Goal: Entertainment & Leisure: Browse casually

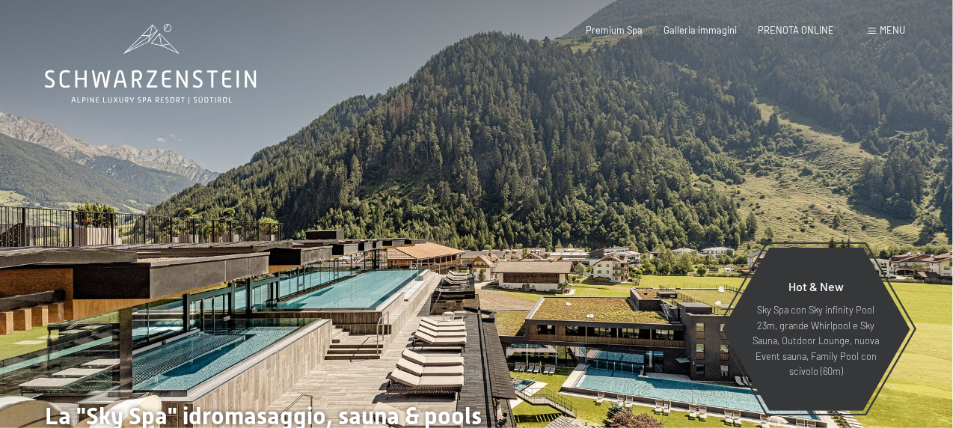
click at [890, 33] on span "Menu" at bounding box center [892, 30] width 25 height 12
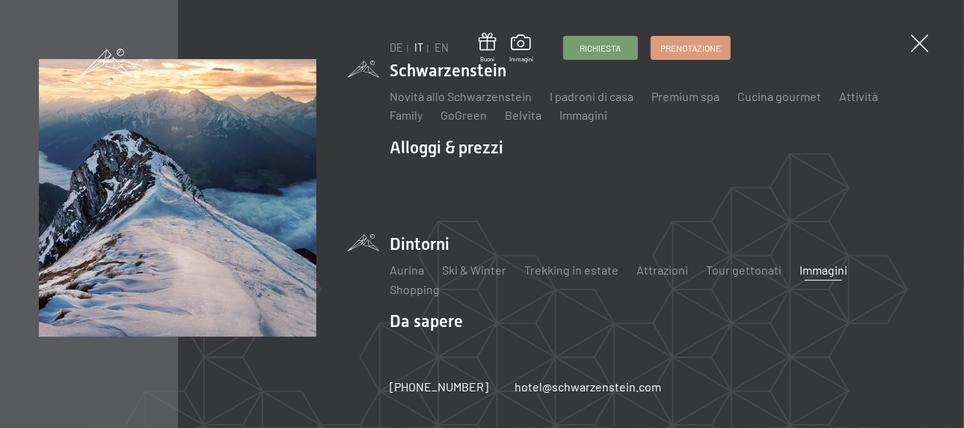
click at [809, 269] on link "Immagini" at bounding box center [824, 270] width 48 height 14
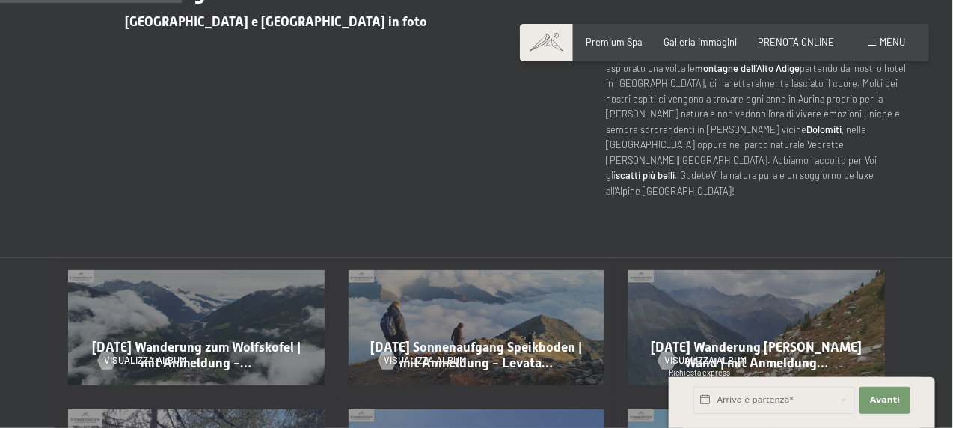
scroll to position [673, 0]
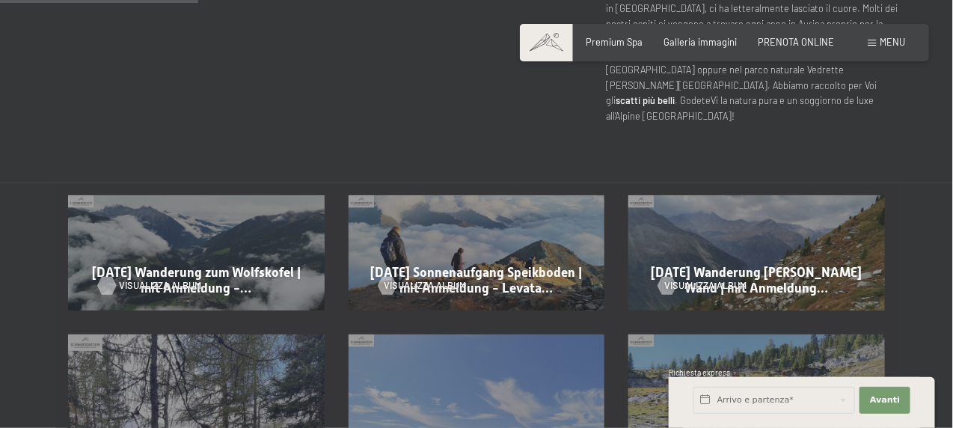
click at [171, 279] on span "Visualizza album" at bounding box center [160, 285] width 82 height 13
click at [177, 279] on span "Visualizza album" at bounding box center [160, 285] width 82 height 13
click at [166, 279] on span "Visualizza album" at bounding box center [160, 285] width 82 height 13
click at [459, 279] on span "Visualizza album" at bounding box center [440, 285] width 82 height 13
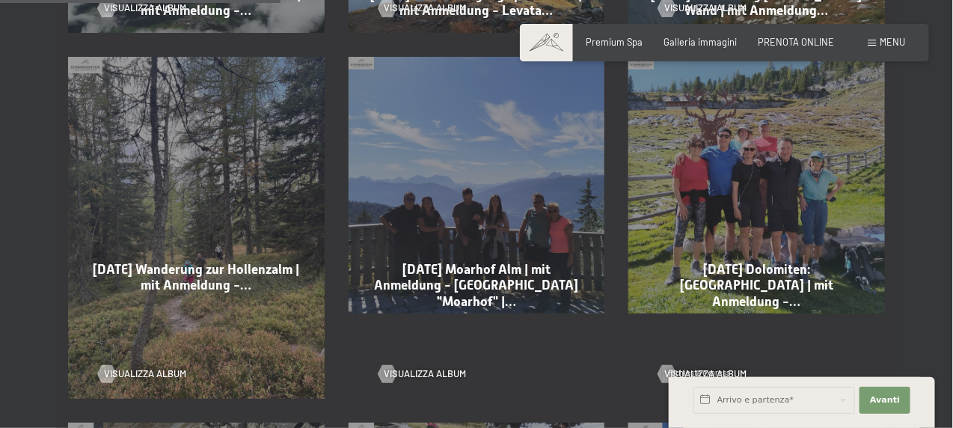
scroll to position [972, 0]
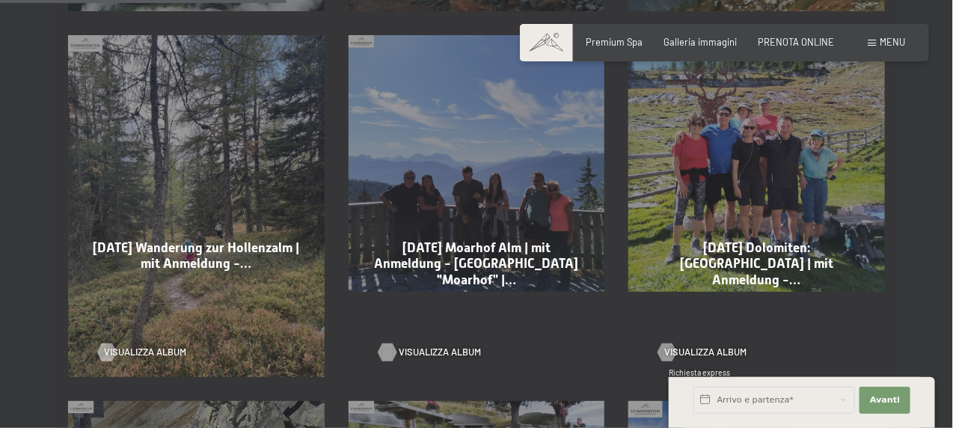
click at [435, 346] on span "Visualizza album" at bounding box center [440, 352] width 82 height 13
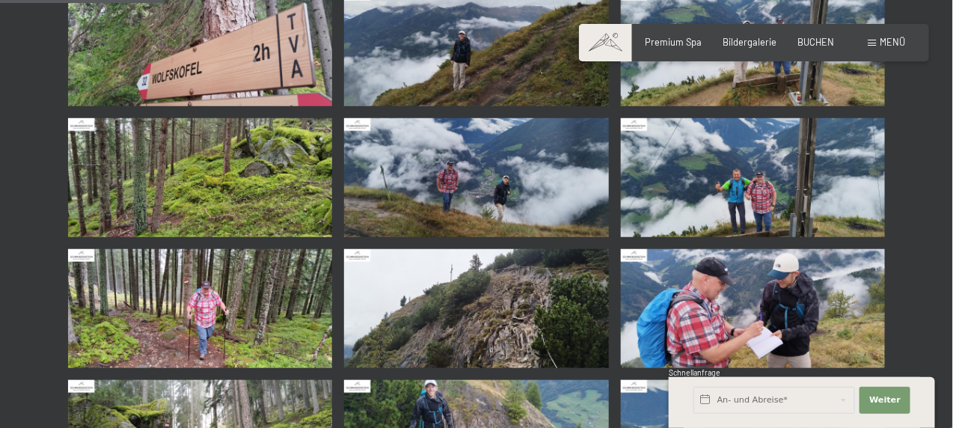
scroll to position [374, 0]
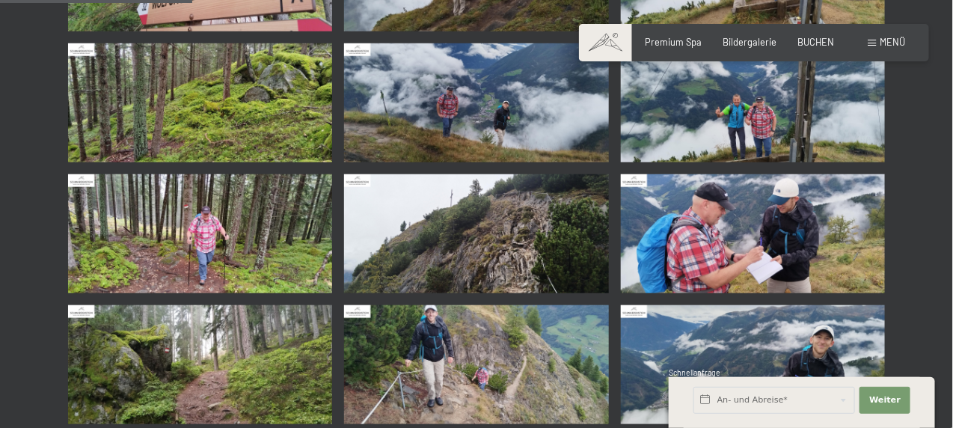
click at [729, 109] on img at bounding box center [753, 102] width 264 height 119
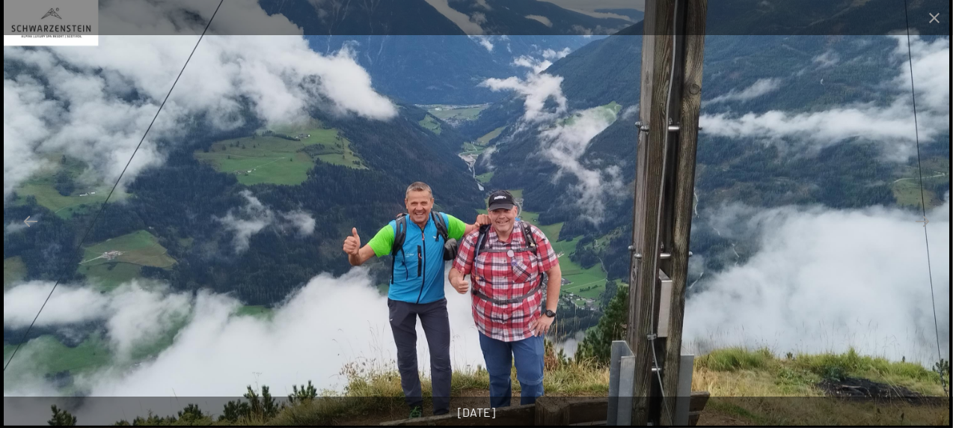
scroll to position [524, 0]
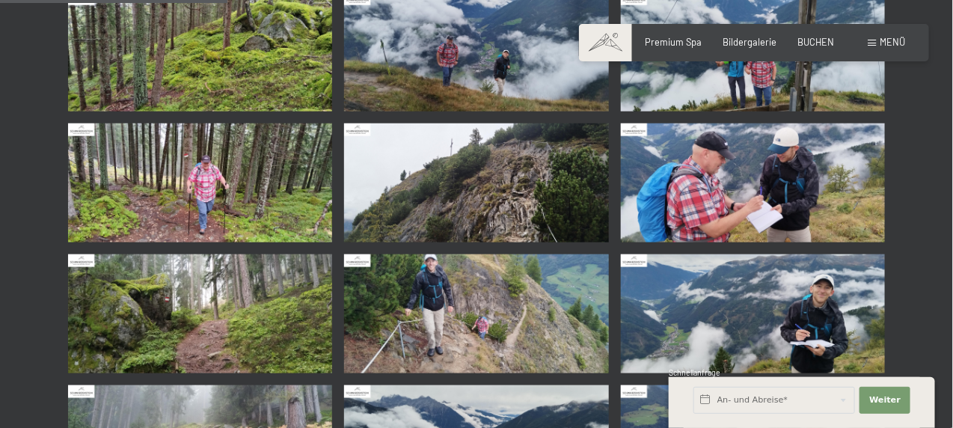
scroll to position [449, 0]
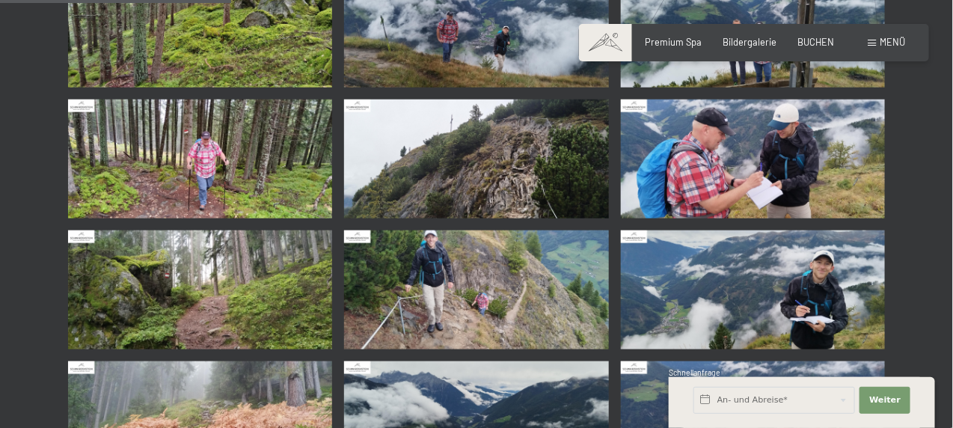
click at [435, 270] on img at bounding box center [476, 289] width 264 height 119
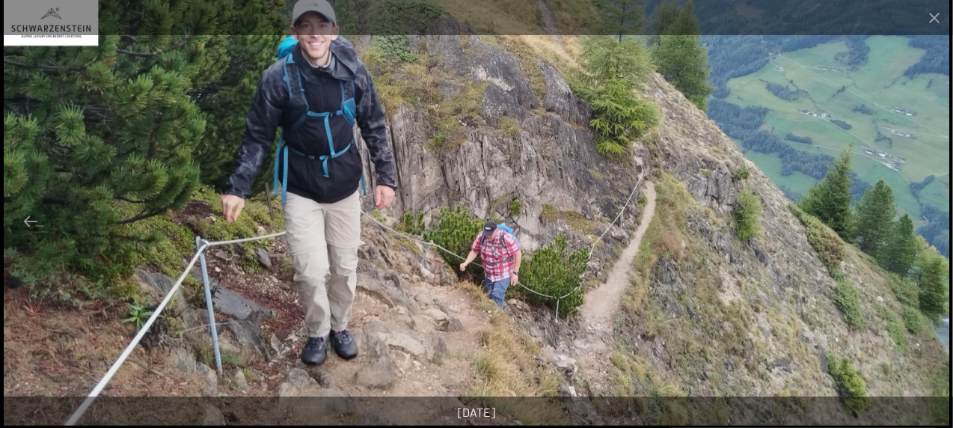
scroll to position [524, 0]
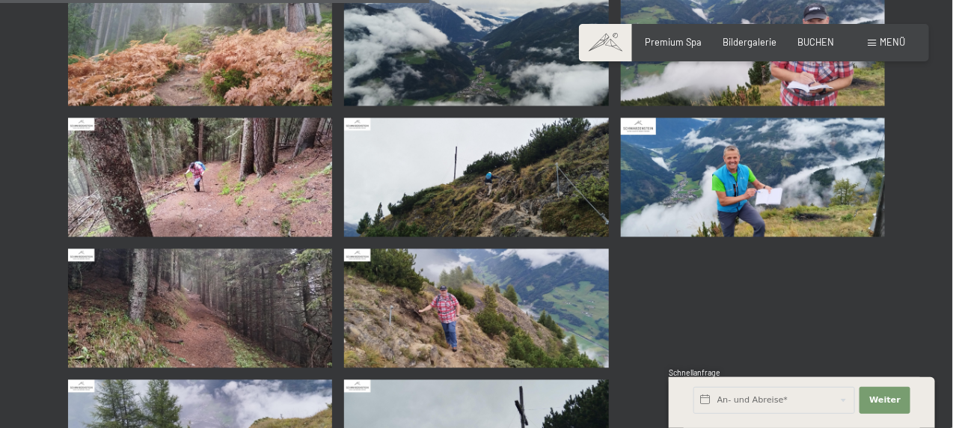
scroll to position [898, 0]
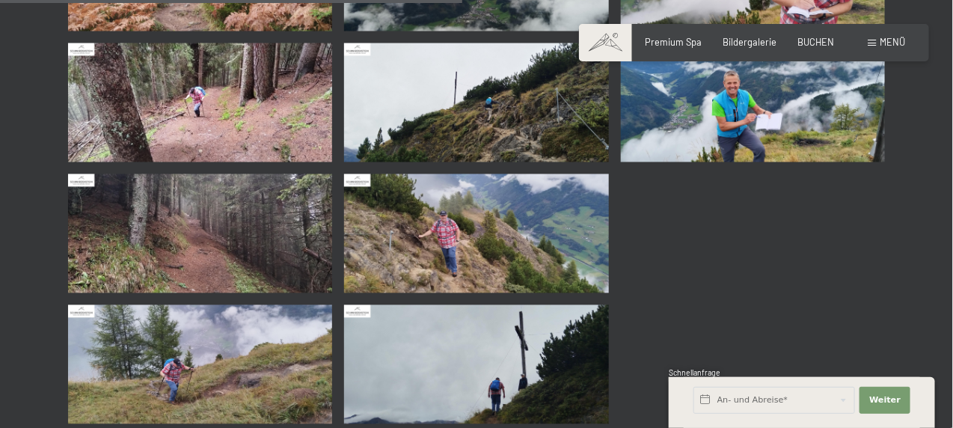
click at [736, 117] on img at bounding box center [753, 102] width 264 height 119
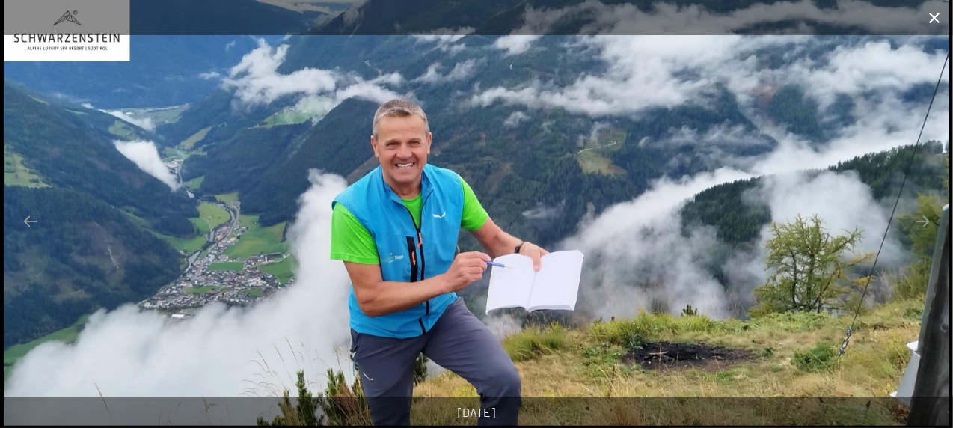
click at [932, 20] on button "Close gallery" at bounding box center [934, 17] width 37 height 35
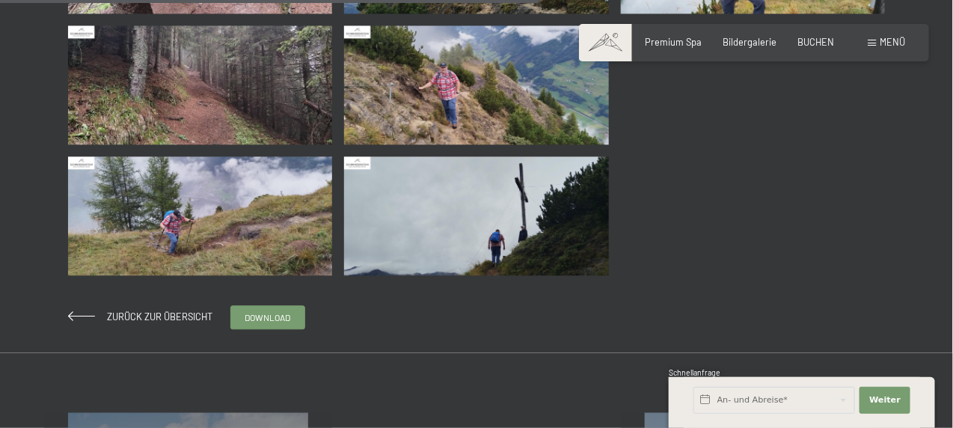
scroll to position [1047, 0]
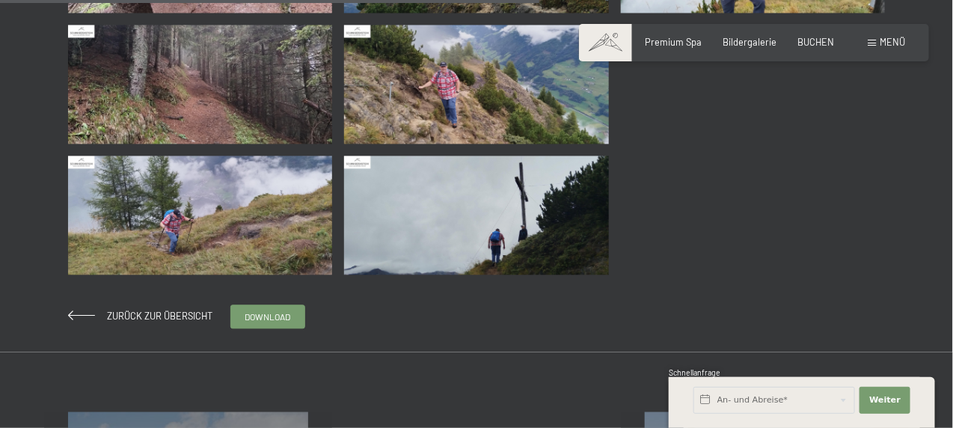
click at [220, 219] on img at bounding box center [200, 215] width 264 height 119
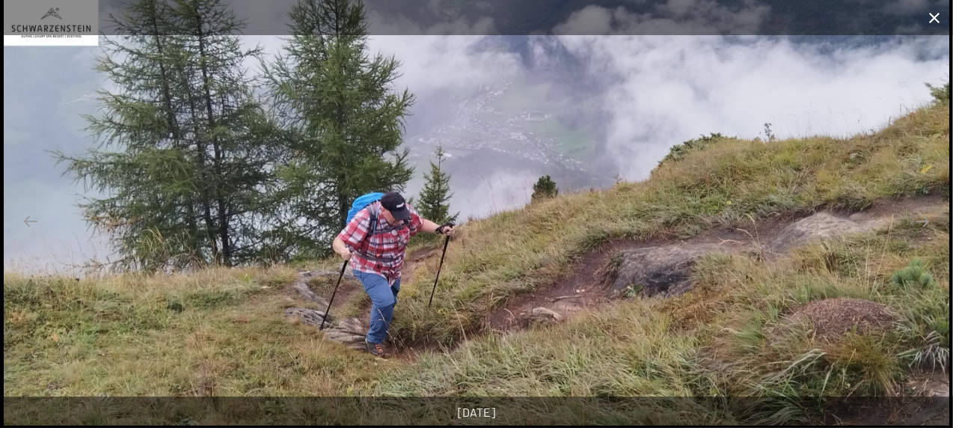
click at [931, 16] on button "Close gallery" at bounding box center [934, 17] width 37 height 35
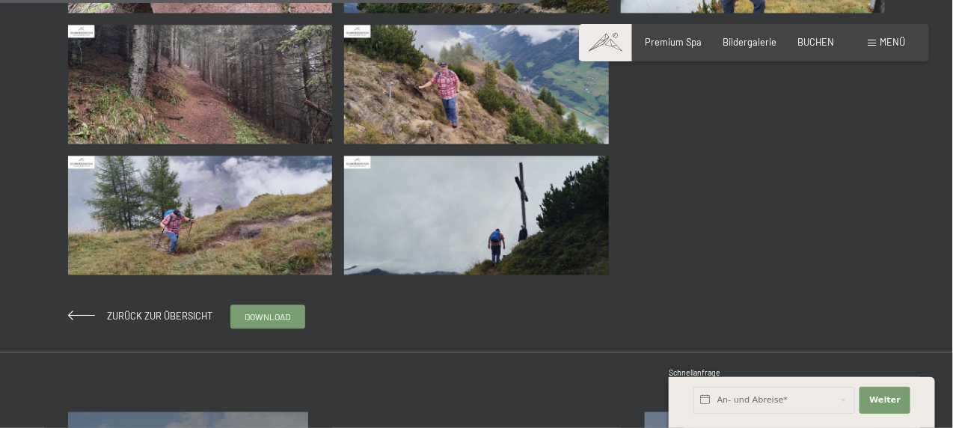
click at [472, 118] on img at bounding box center [476, 84] width 264 height 119
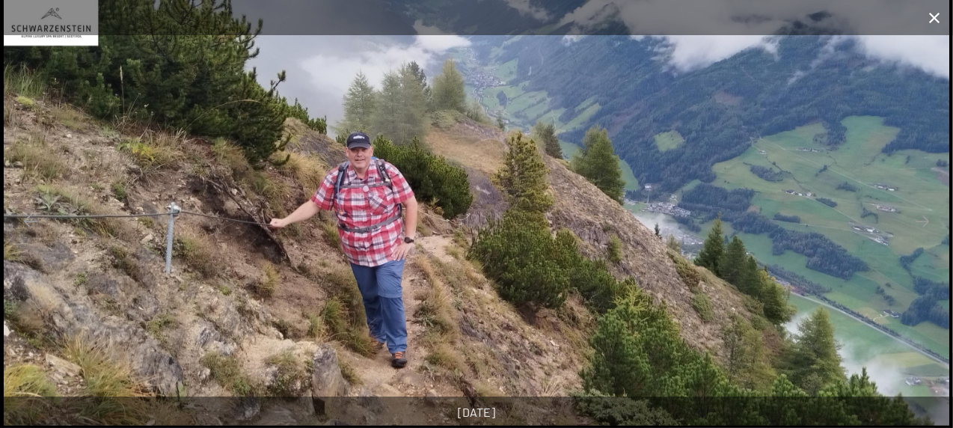
click at [937, 19] on button "Close gallery" at bounding box center [934, 17] width 37 height 35
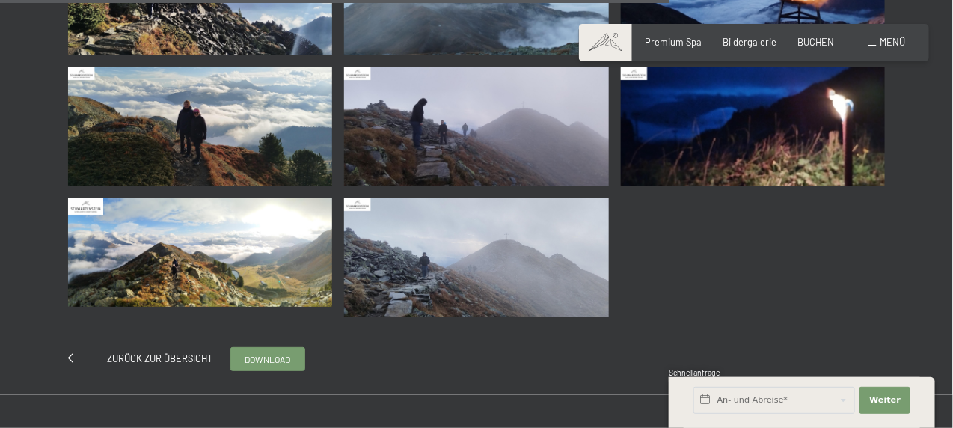
scroll to position [1945, 0]
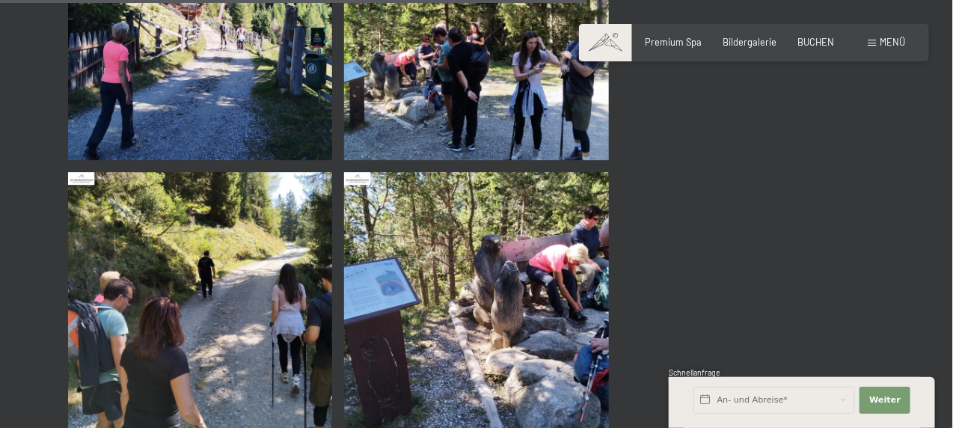
scroll to position [1571, 0]
